Goal: Transaction & Acquisition: Purchase product/service

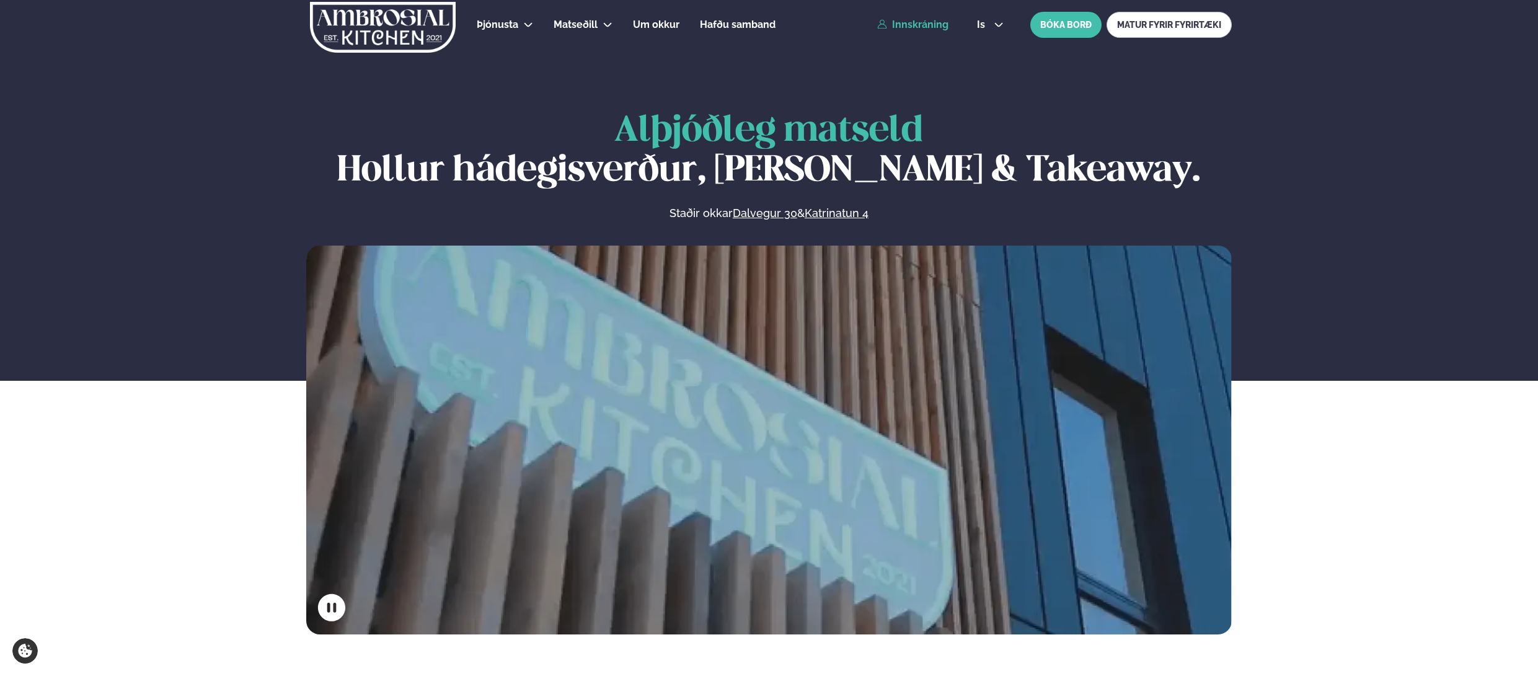
click at [928, 23] on link "Innskráning" at bounding box center [912, 24] width 71 height 11
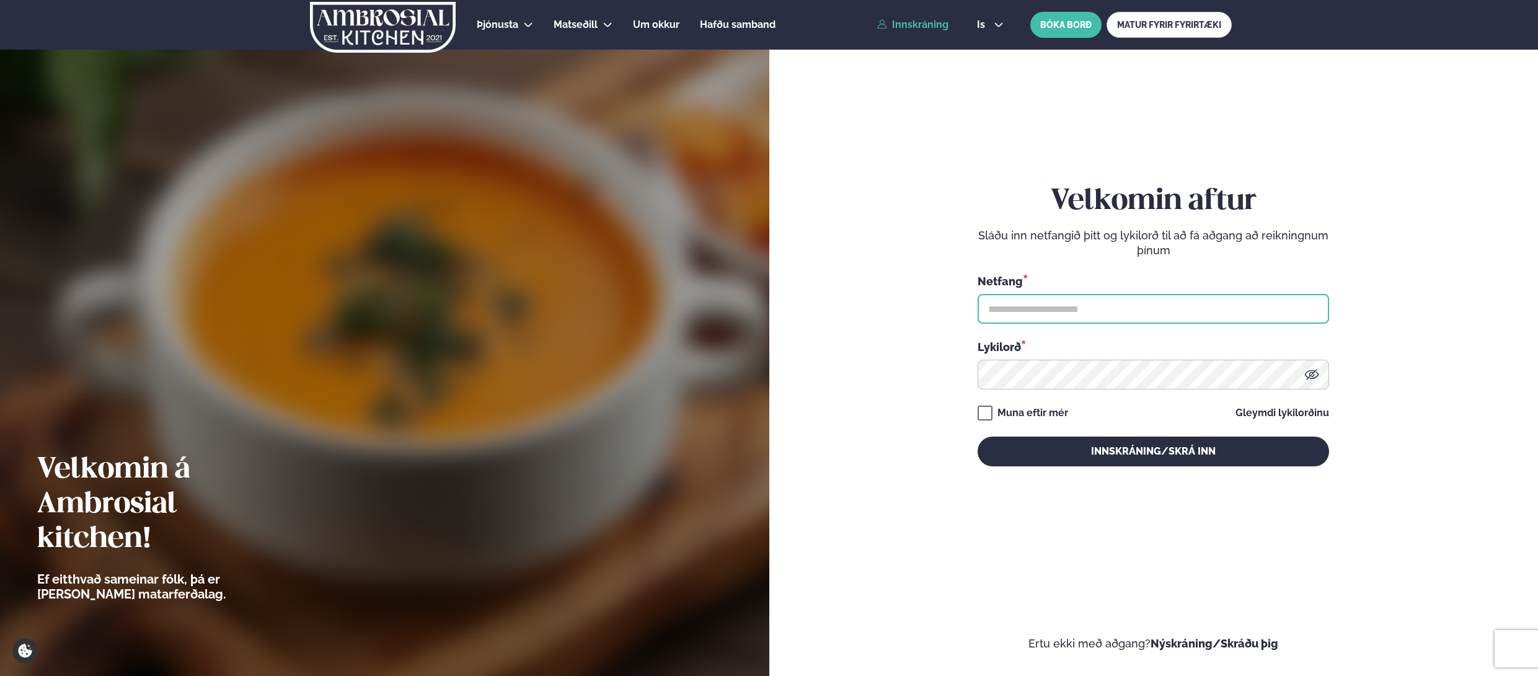
type input "**********"
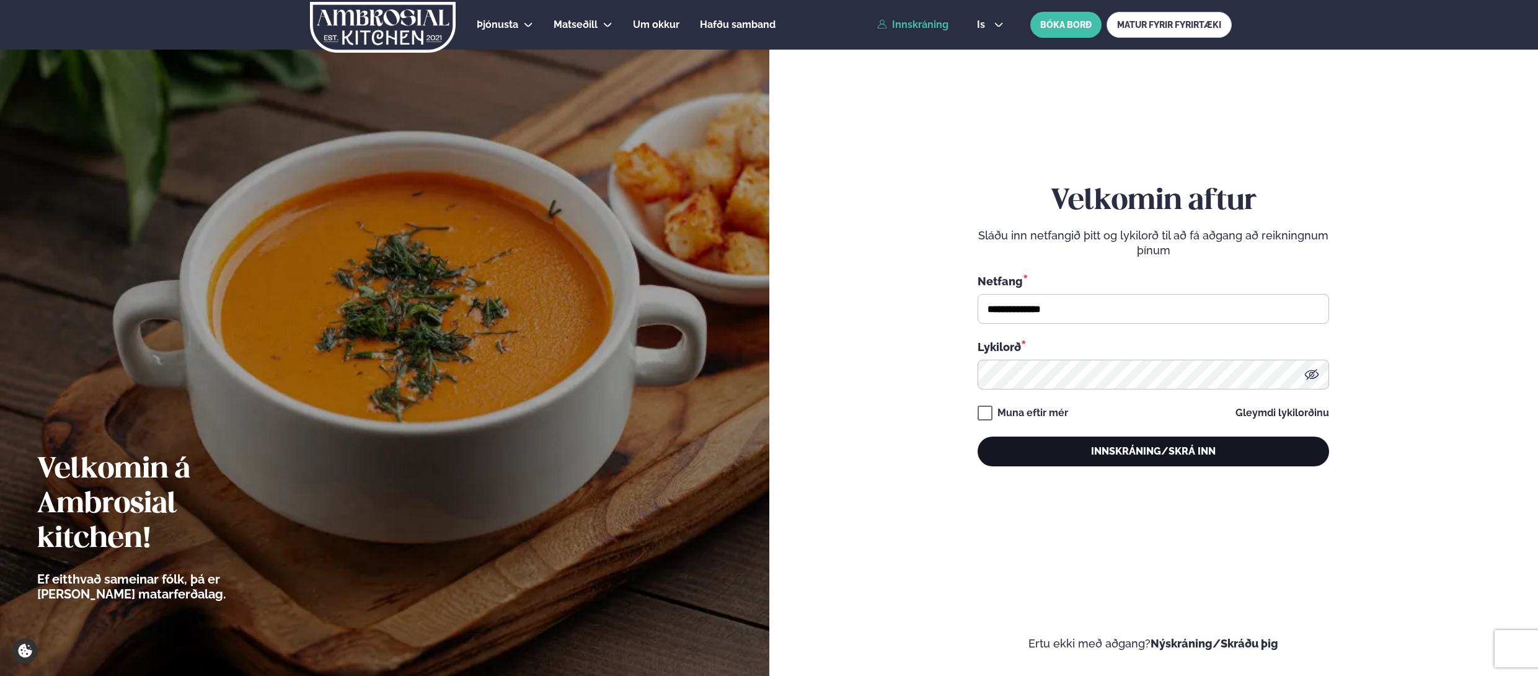
click at [1132, 447] on button "Innskráning/Skrá inn" at bounding box center [1152, 451] width 351 height 30
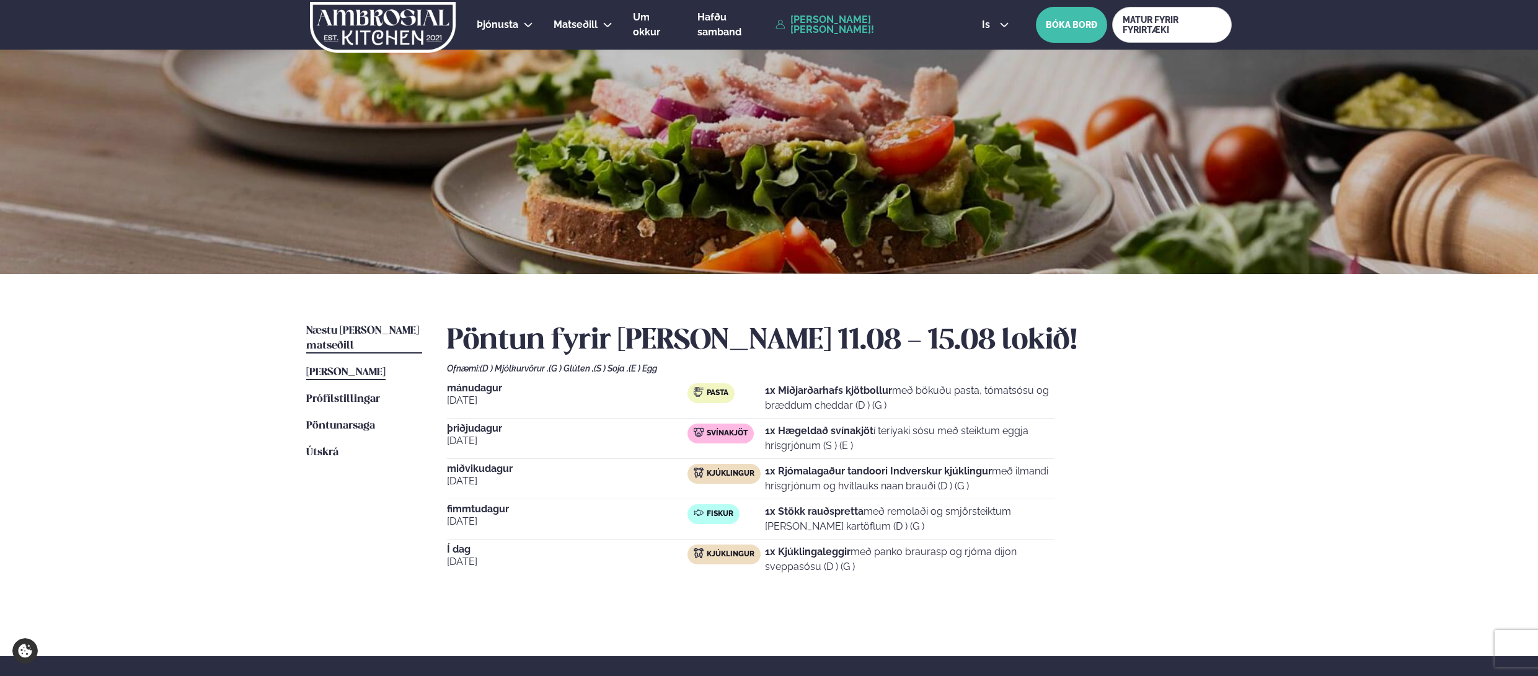
click at [361, 328] on span "Næstu [PERSON_NAME] matseðill" at bounding box center [362, 337] width 113 height 25
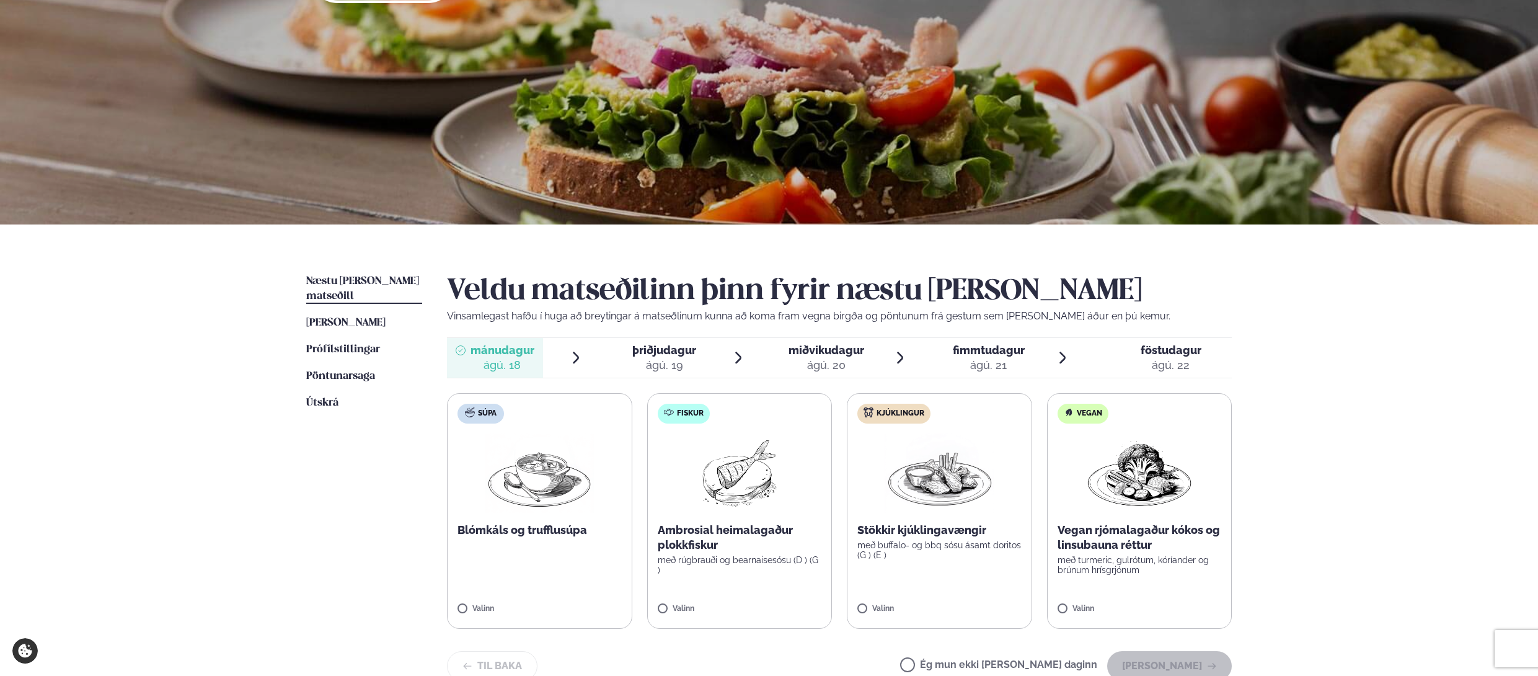
scroll to position [124, 0]
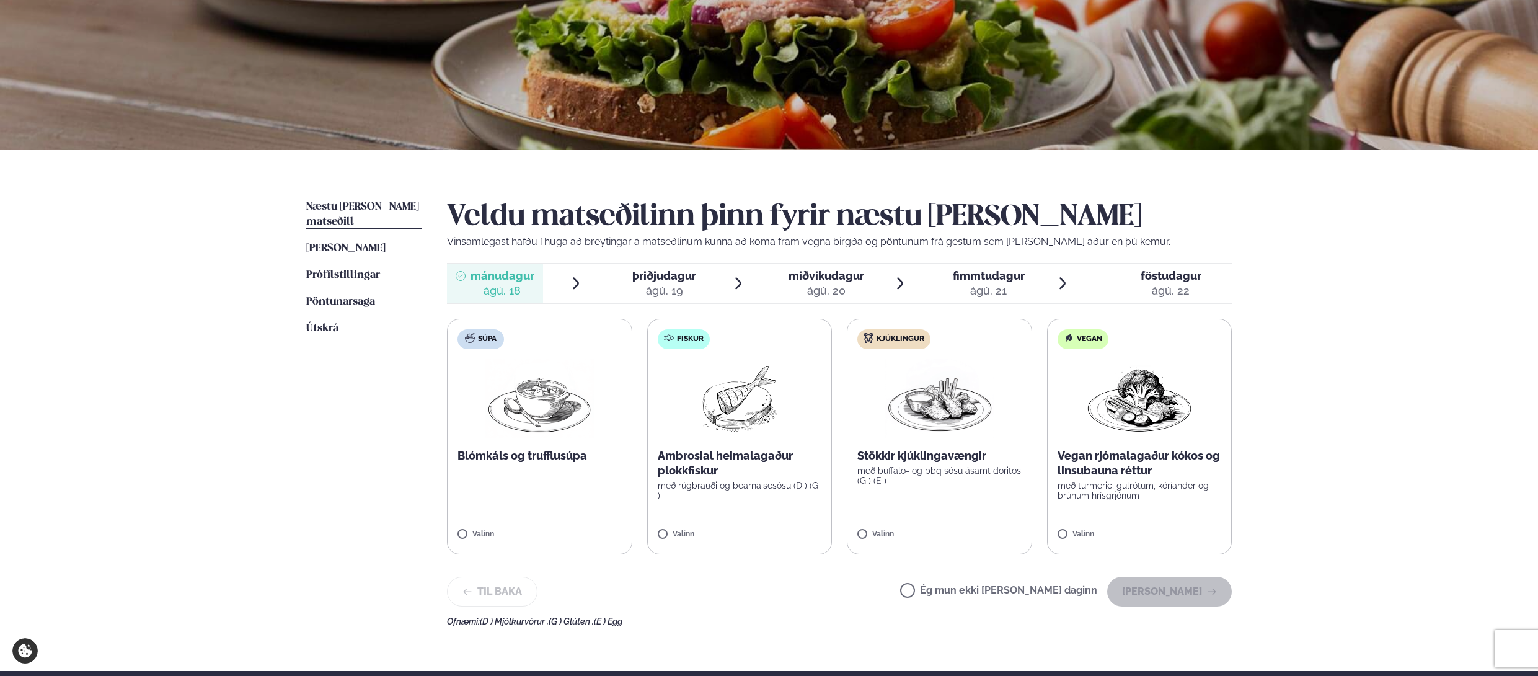
click at [754, 419] on img at bounding box center [739, 398] width 79 height 79
click at [1174, 589] on button "[PERSON_NAME]" at bounding box center [1169, 591] width 125 height 30
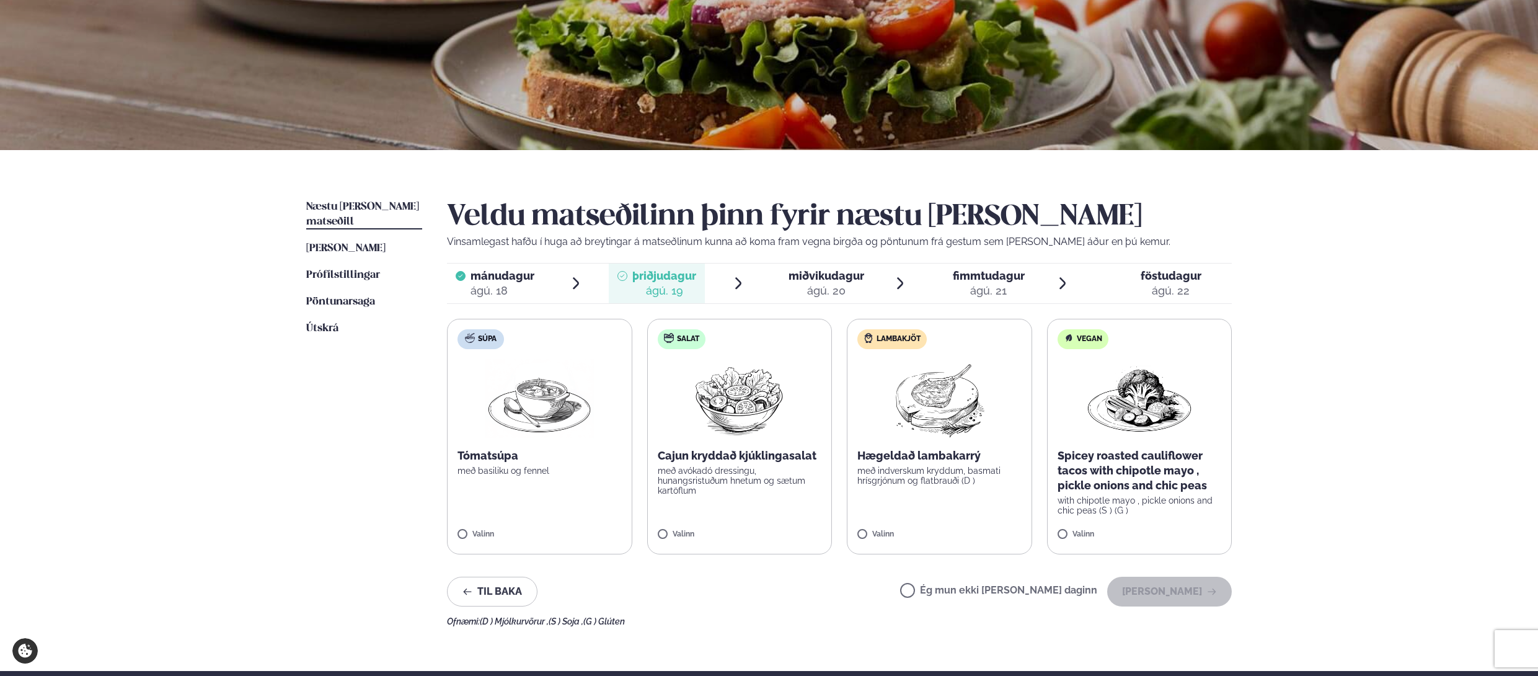
click at [947, 415] on img at bounding box center [939, 398] width 110 height 79
click at [1162, 592] on button "[PERSON_NAME]" at bounding box center [1169, 591] width 125 height 30
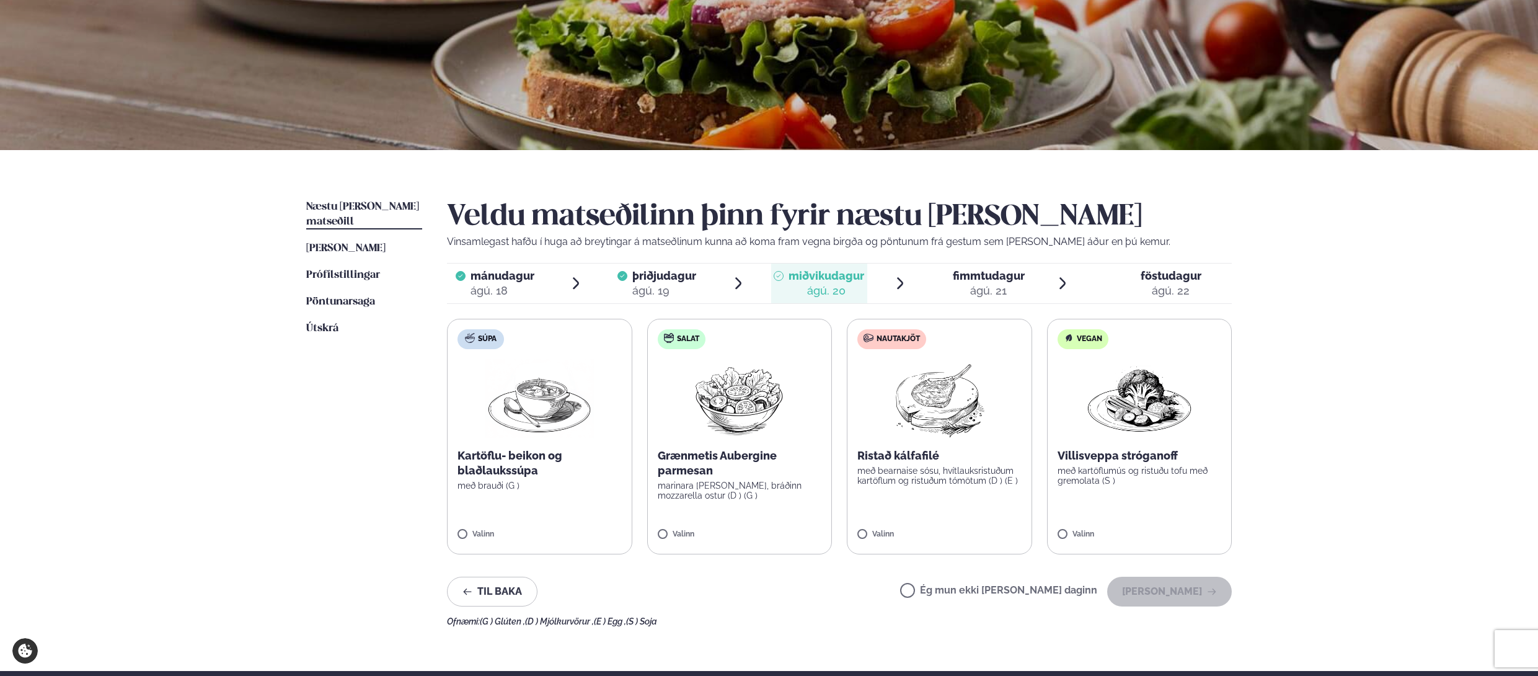
click at [925, 421] on img at bounding box center [939, 398] width 110 height 79
click at [1162, 595] on button "[PERSON_NAME]" at bounding box center [1169, 591] width 125 height 30
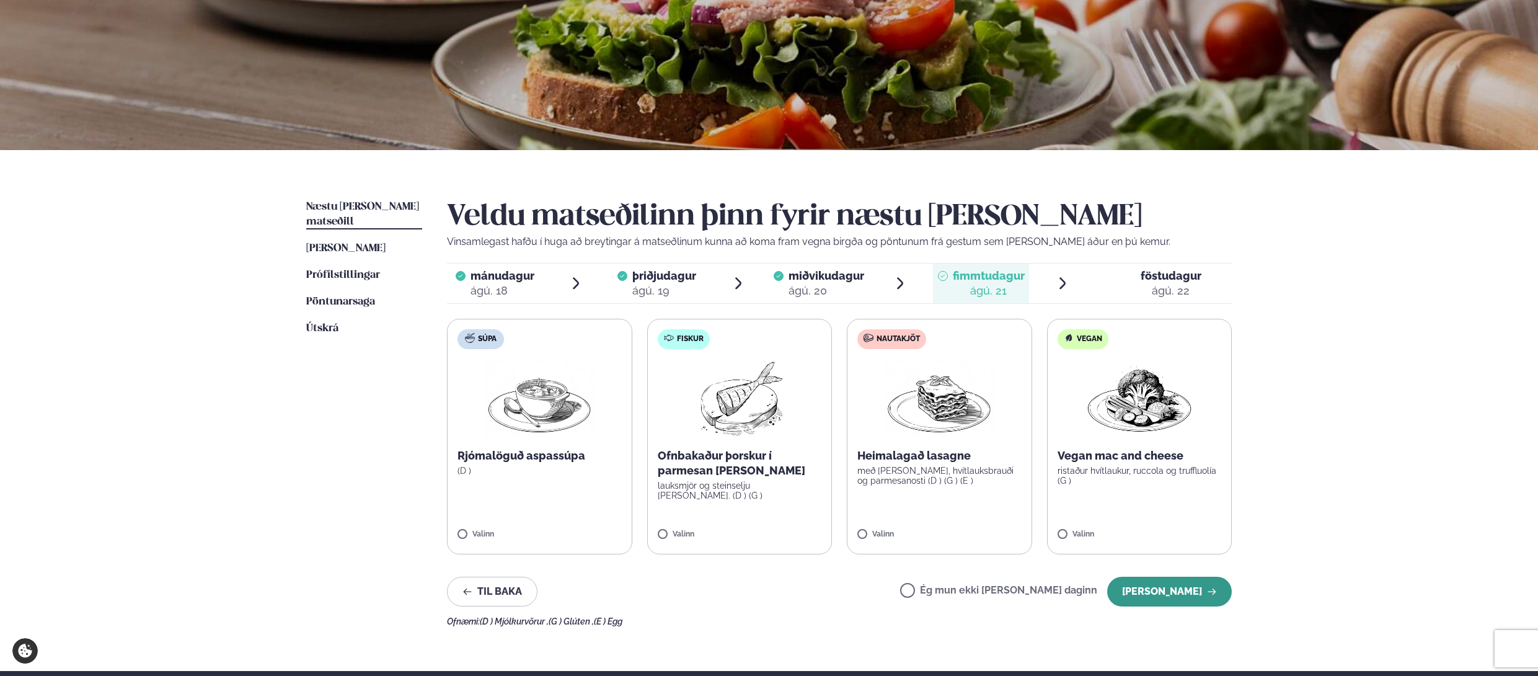
click at [1161, 592] on button "[PERSON_NAME]" at bounding box center [1169, 591] width 125 height 30
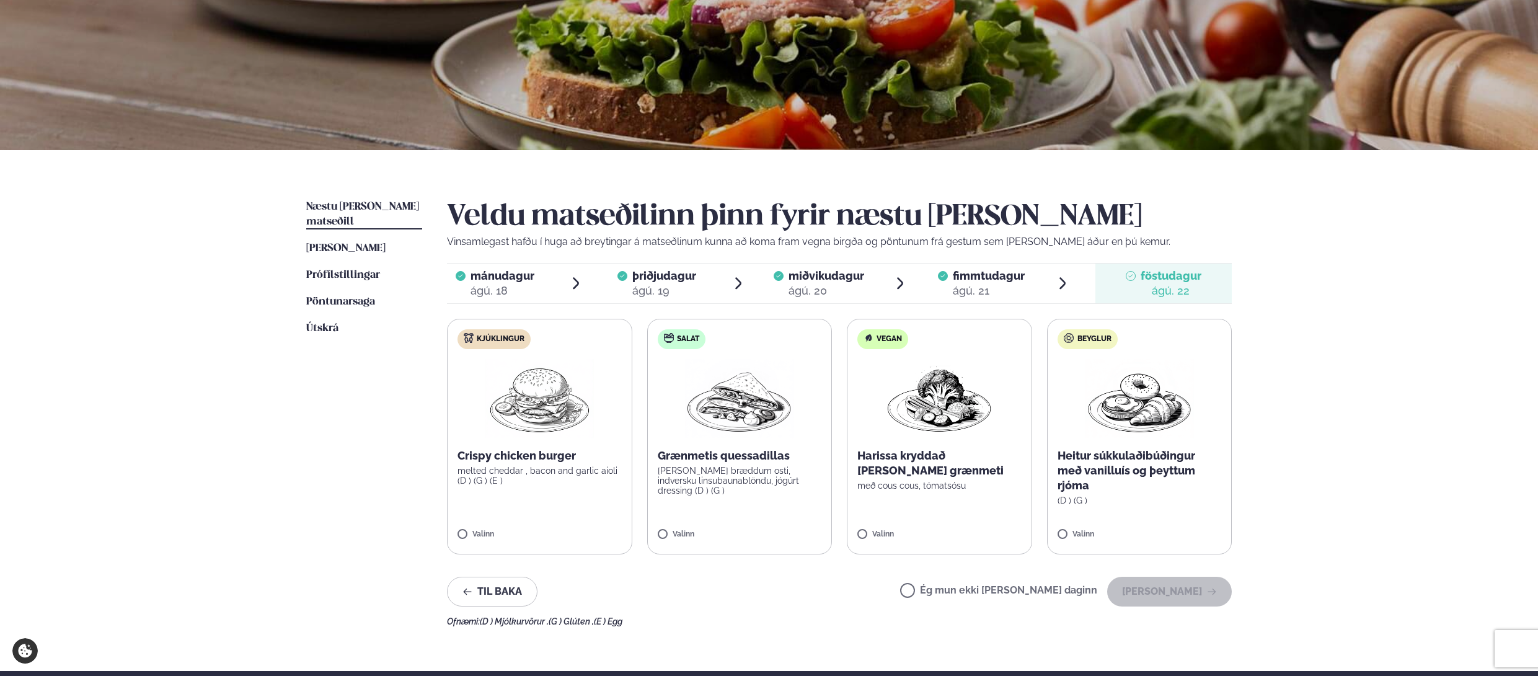
click at [553, 397] on img at bounding box center [540, 398] width 110 height 79
click at [1166, 586] on button "[PERSON_NAME]" at bounding box center [1169, 591] width 125 height 30
